Goal: Task Accomplishment & Management: Use online tool/utility

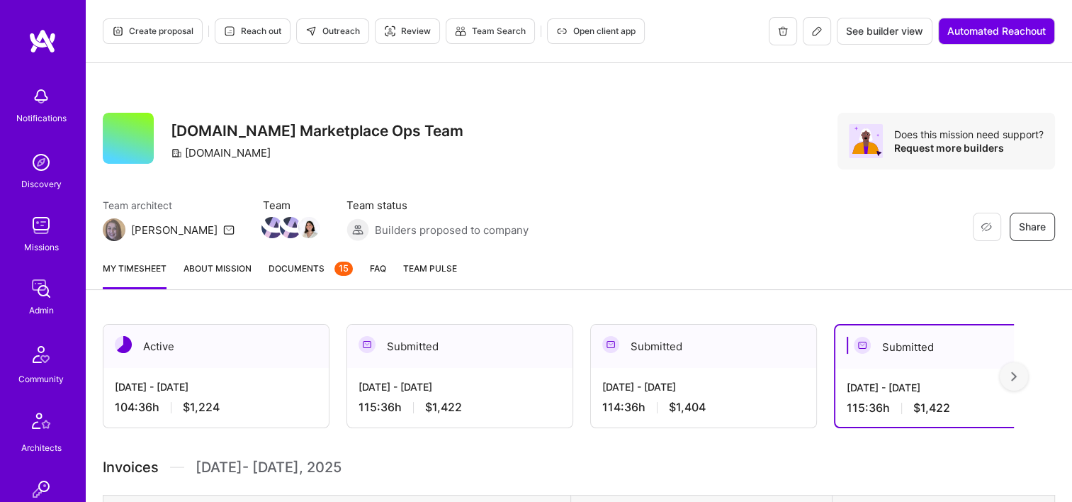
click at [18, 312] on link "Admin" at bounding box center [41, 295] width 88 height 43
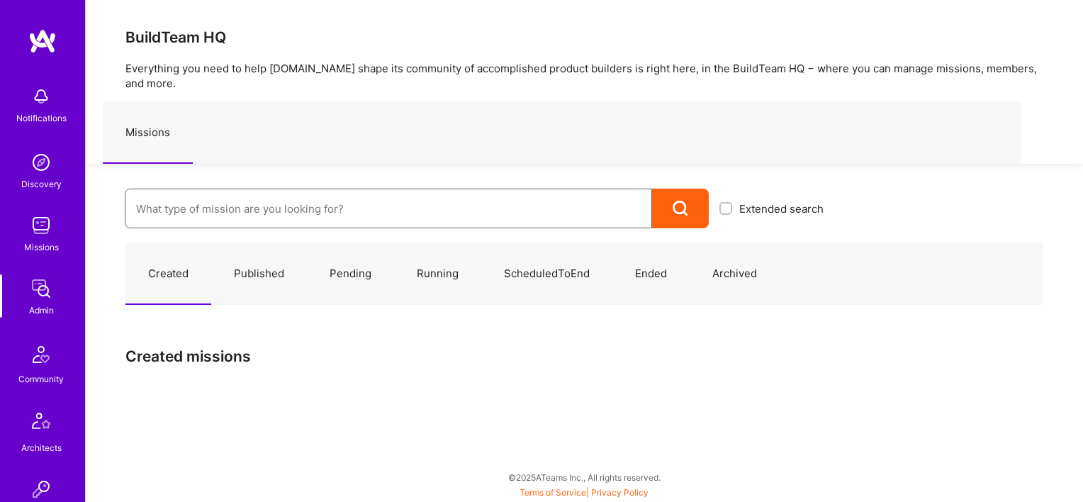
click at [170, 191] on input at bounding box center [388, 209] width 504 height 36
click at [174, 191] on input at bounding box center [388, 209] width 504 height 36
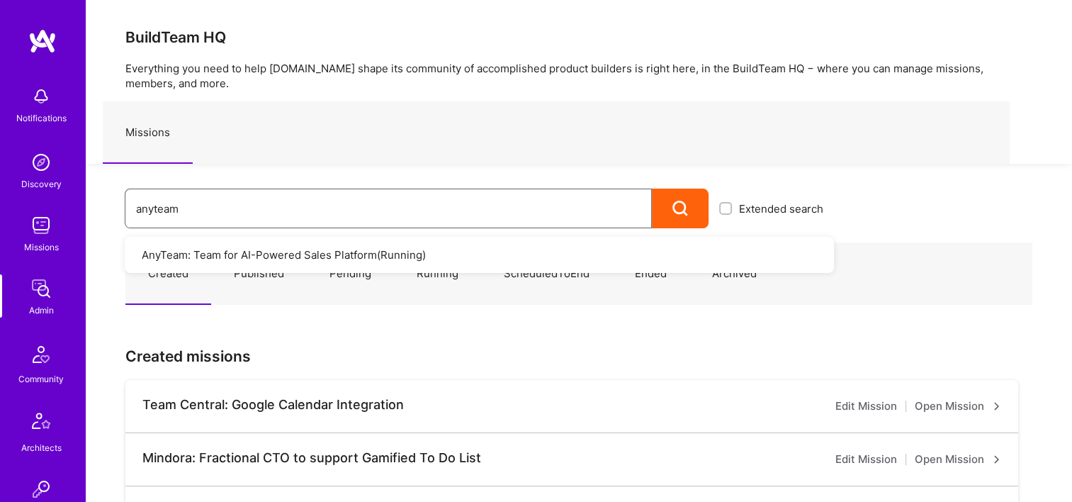
type input "anyteam"
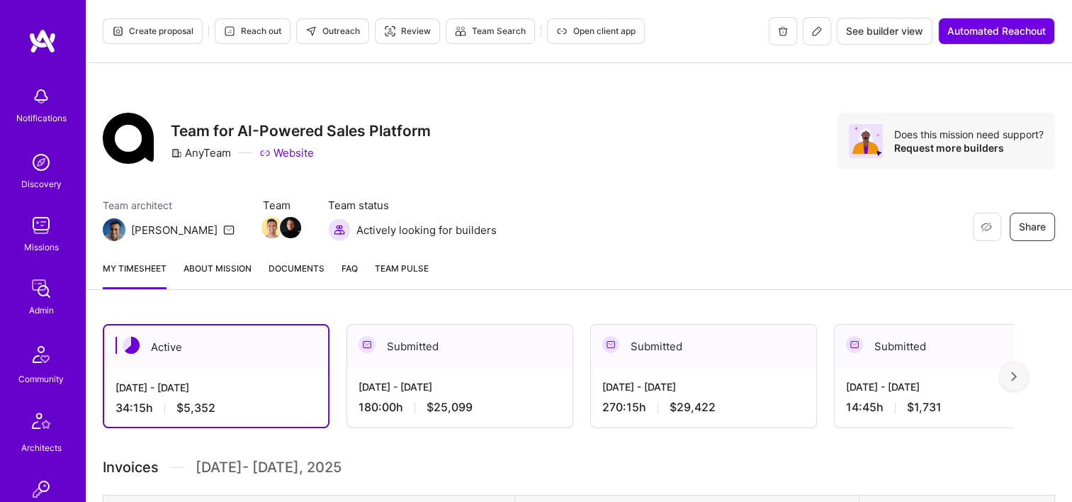
click at [313, 272] on span "Documents" at bounding box center [297, 268] width 56 height 15
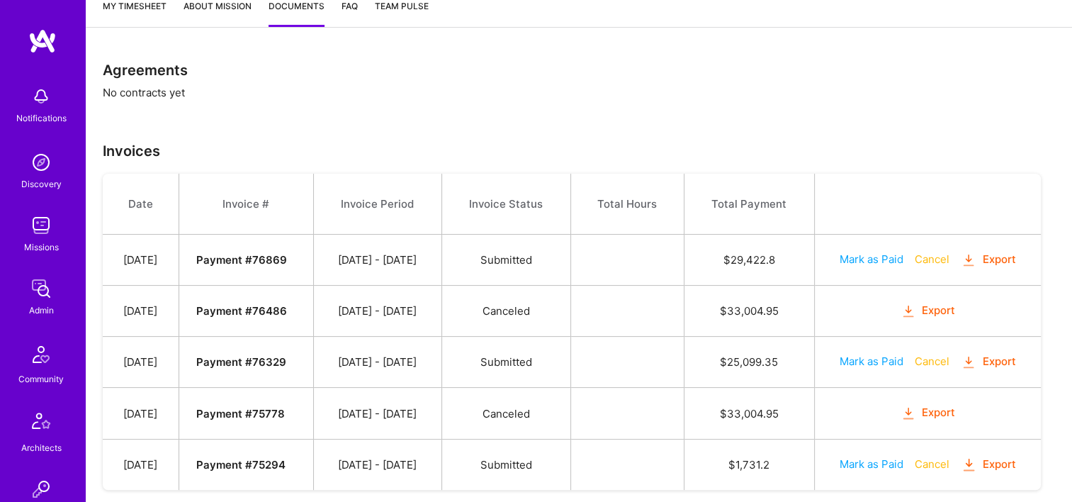
scroll to position [295, 0]
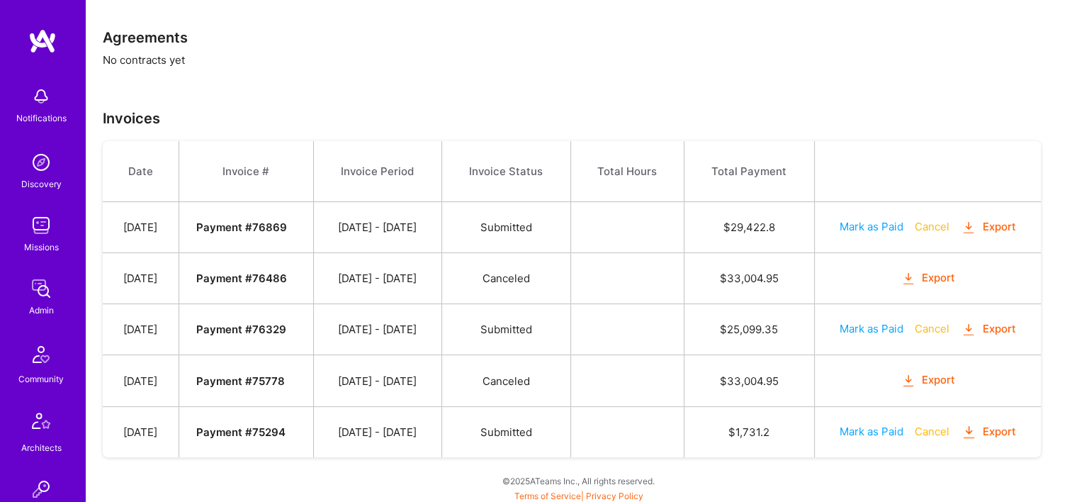
click at [1010, 327] on button "Export" at bounding box center [988, 329] width 55 height 16
click at [613, 164] on th "Total Hours" at bounding box center [626, 171] width 113 height 61
click at [988, 230] on button "Export" at bounding box center [988, 227] width 55 height 16
click at [993, 428] on button "Export" at bounding box center [988, 432] width 55 height 16
drag, startPoint x: 442, startPoint y: 156, endPoint x: 648, endPoint y: 433, distance: 345.3
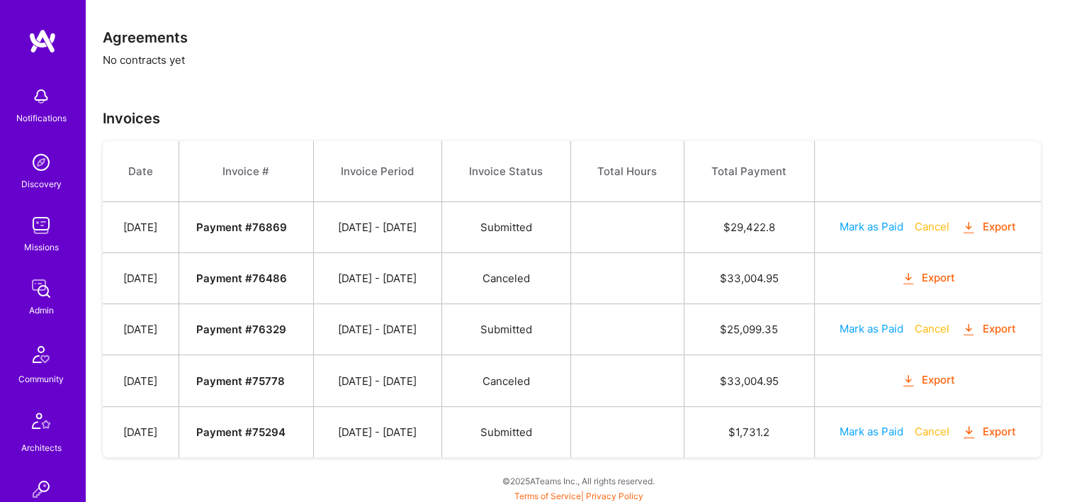
click at [441, 156] on th "Invoice Period" at bounding box center [377, 171] width 128 height 61
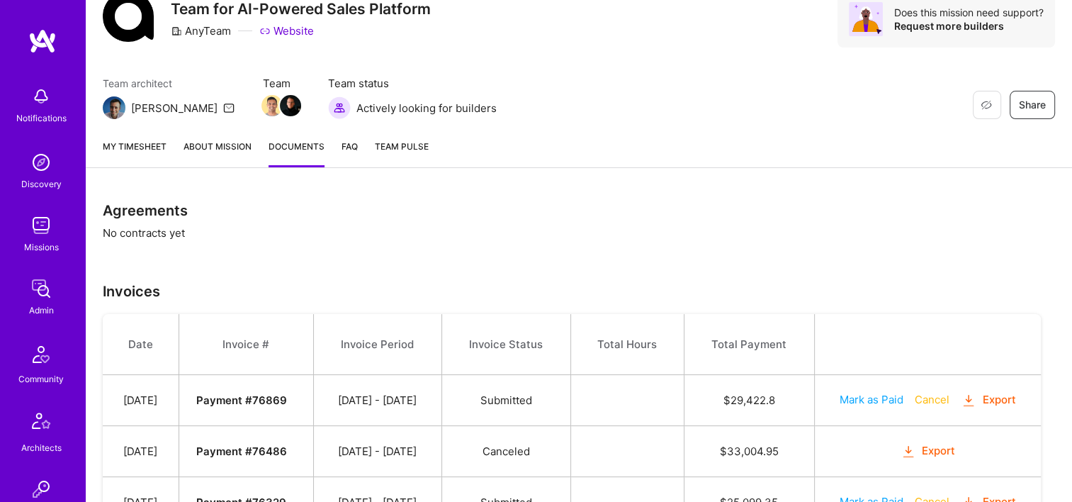
scroll to position [82, 0]
